Goal: Find specific page/section: Find specific page/section

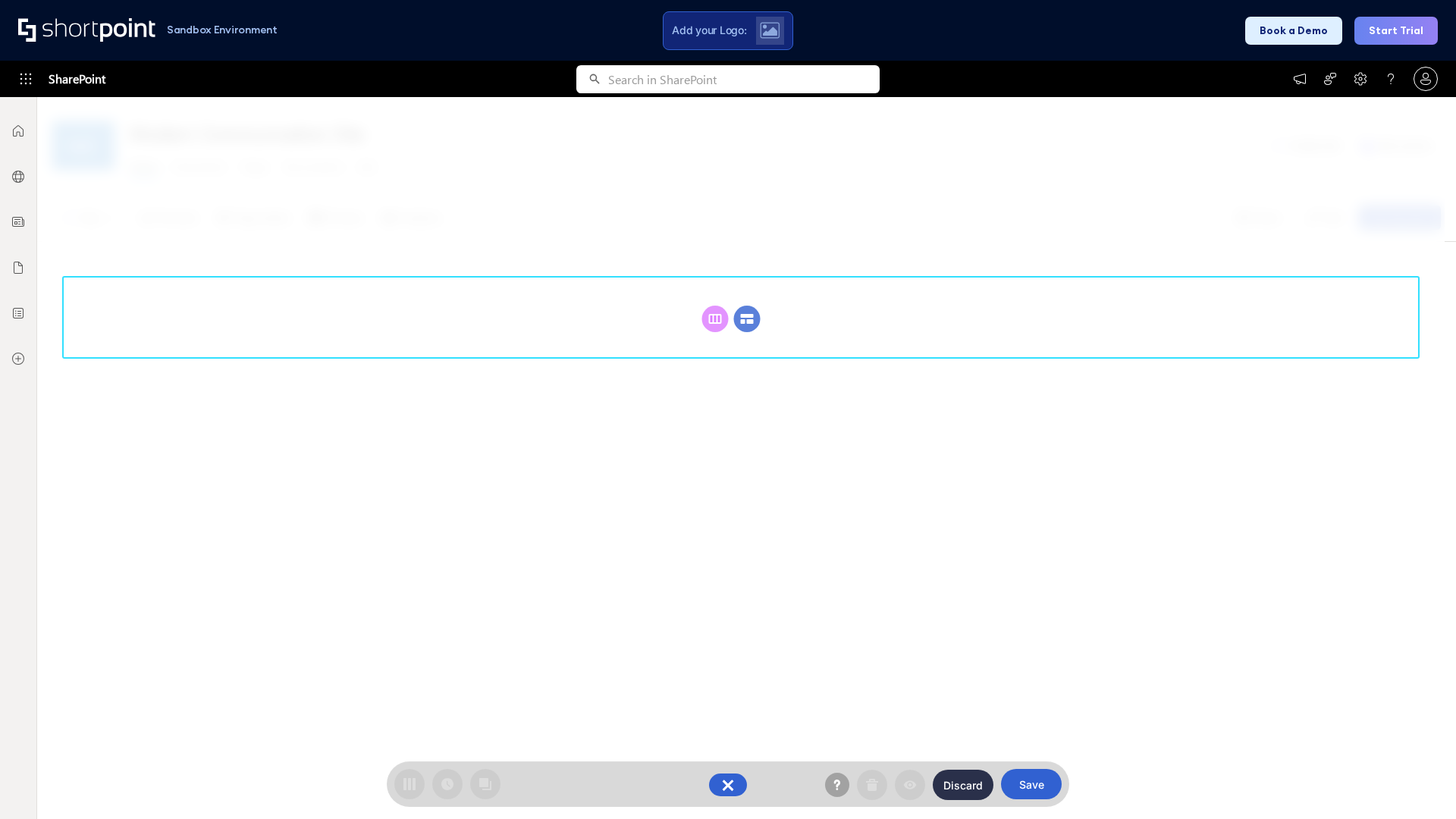
click at [747, 319] on circle at bounding box center [747, 319] width 27 height 27
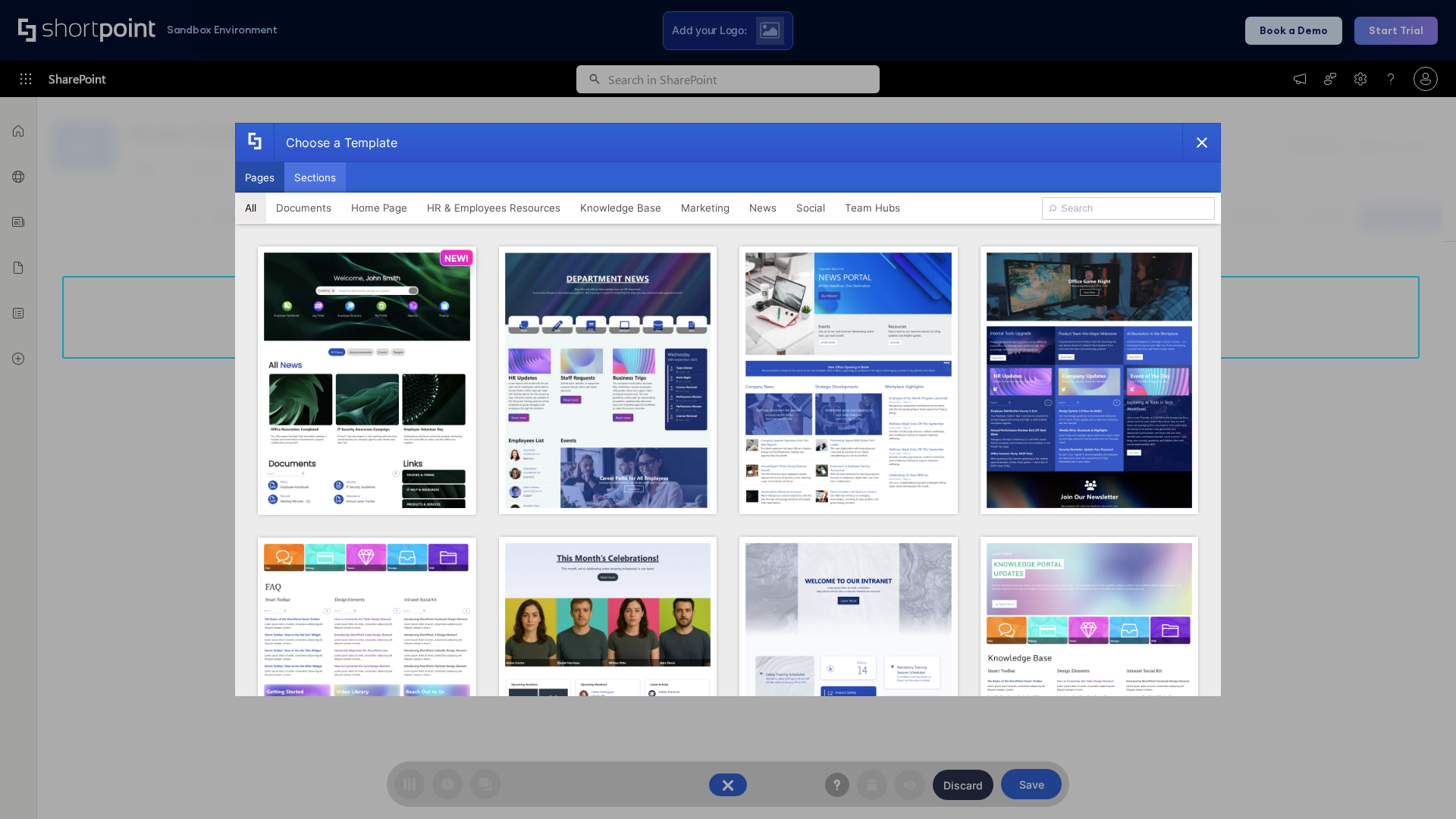
click at [315, 177] on button "Sections" at bounding box center [315, 176] width 62 height 30
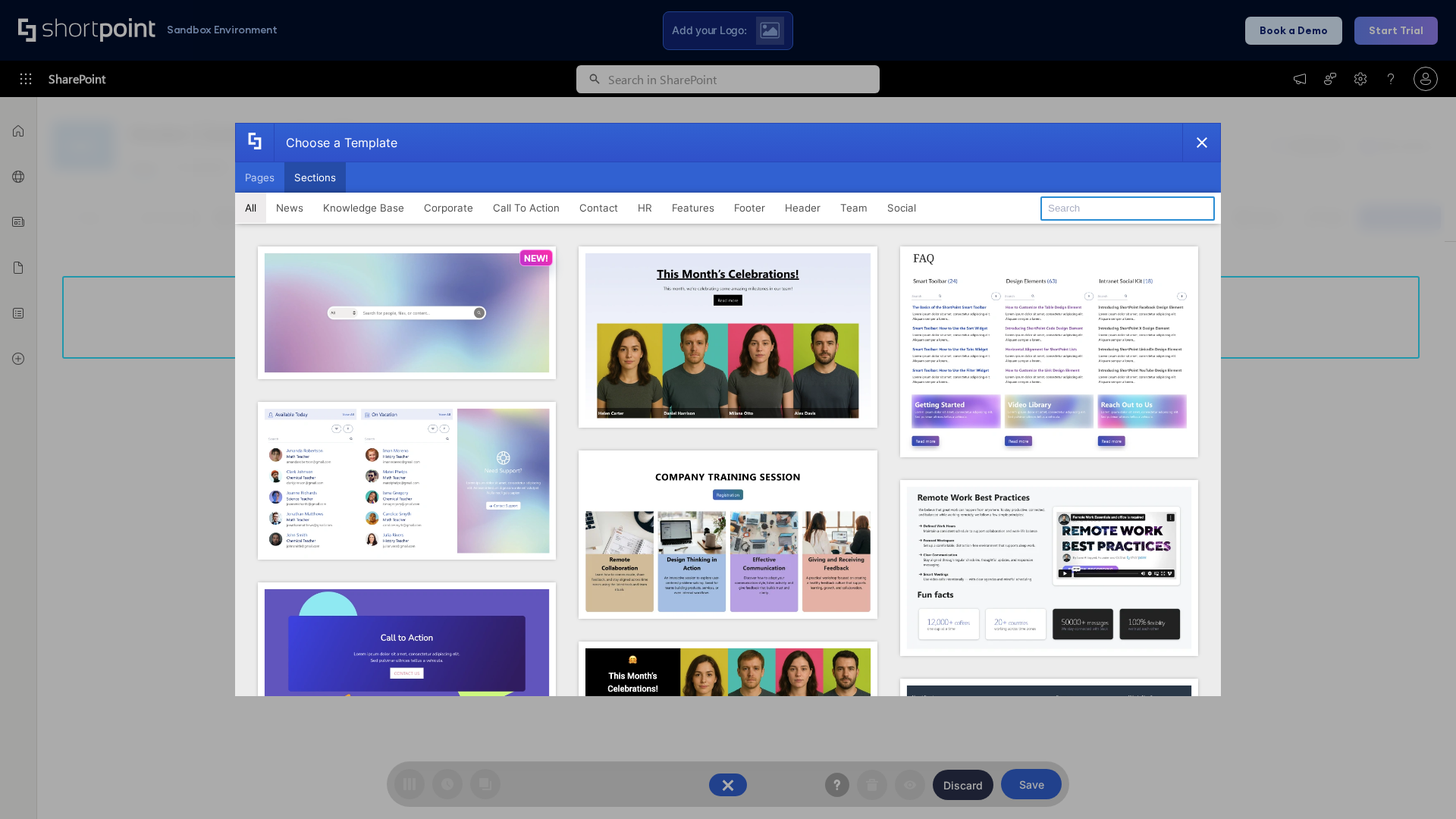
type input "Upcoming Vacations"
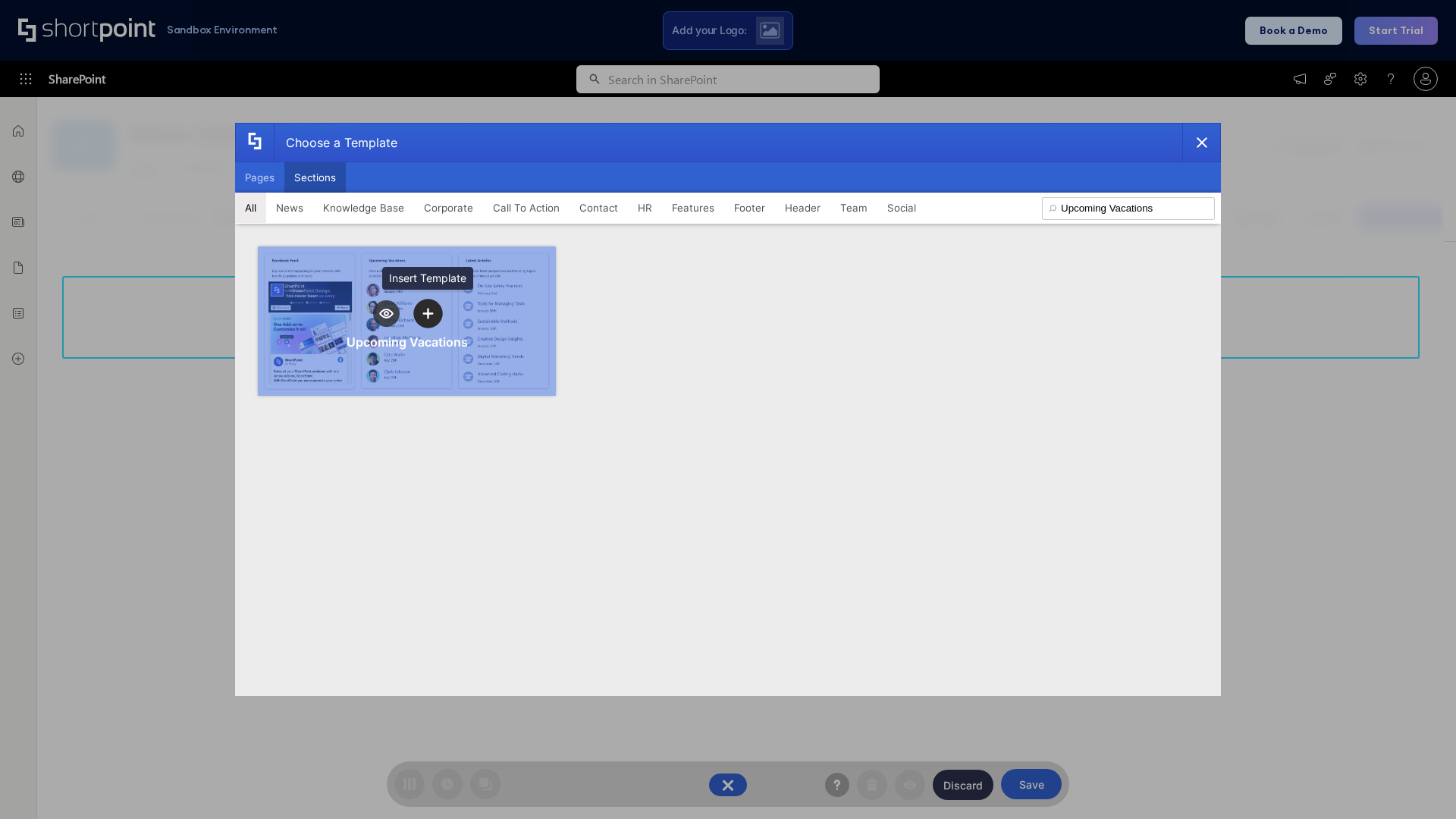
click at [428, 314] on icon "template selector" at bounding box center [428, 313] width 10 height 10
